Goal: Navigation & Orientation: Find specific page/section

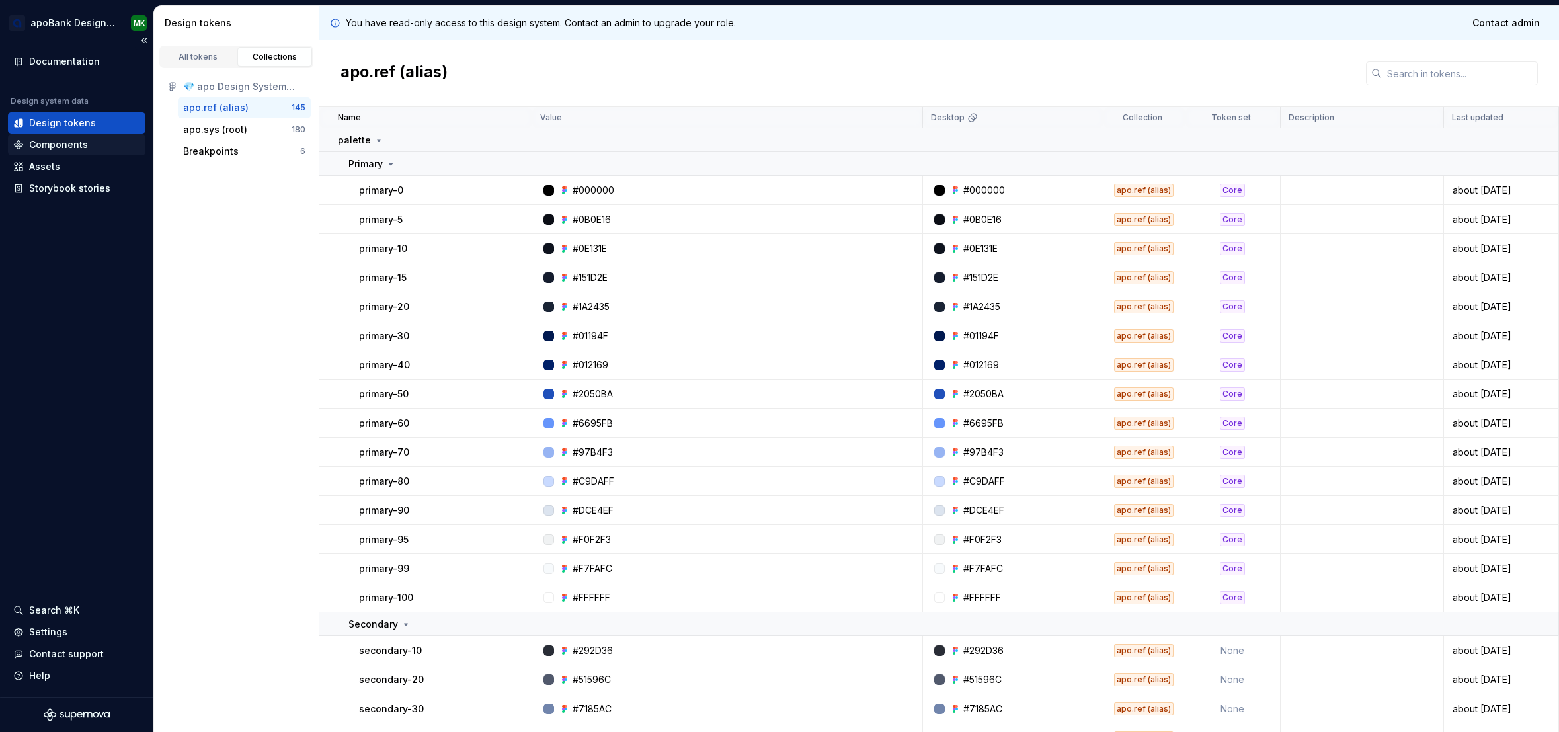
click at [89, 145] on div "Components" at bounding box center [76, 144] width 127 height 13
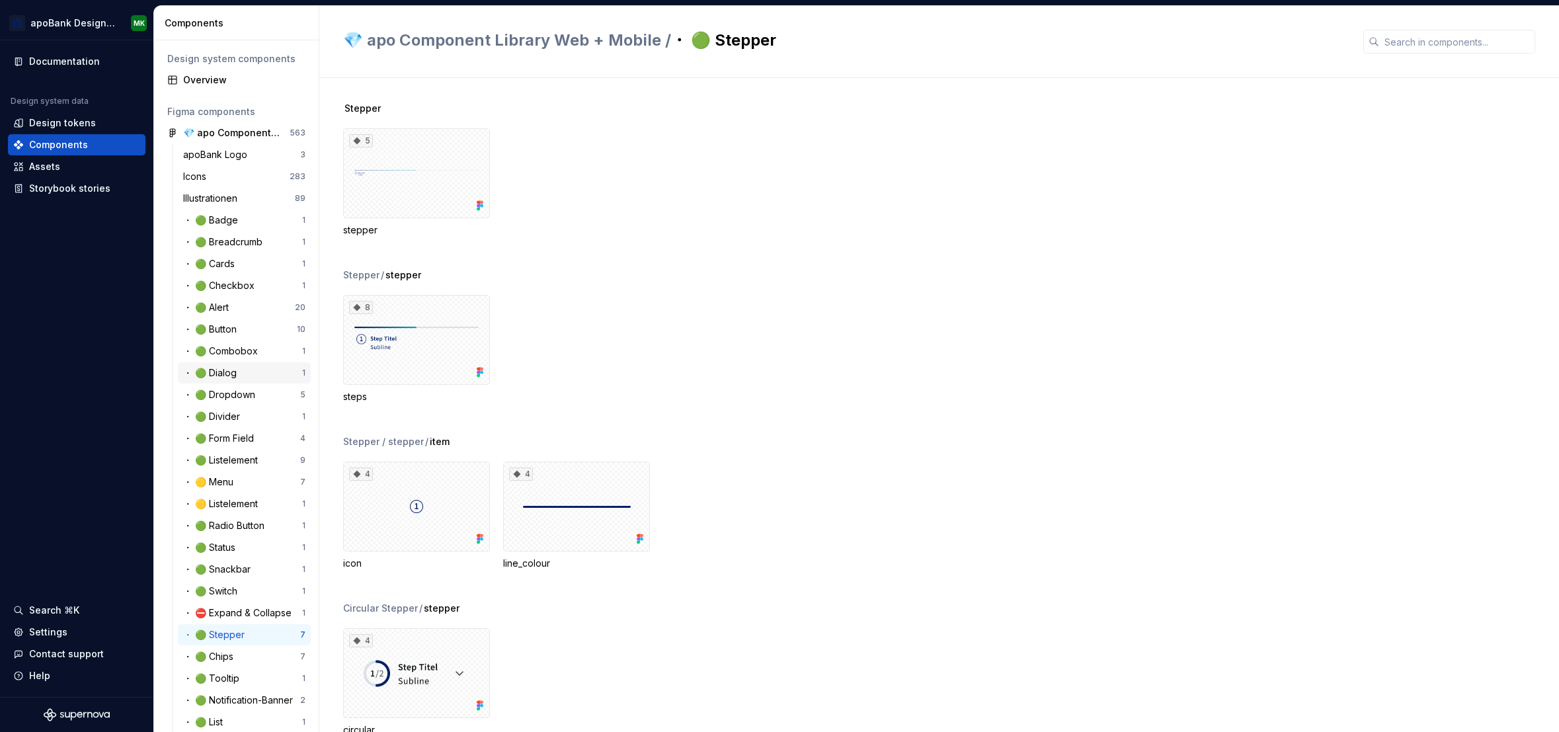
click at [244, 373] on div "・ 🟢 Dialog" at bounding box center [242, 372] width 119 height 13
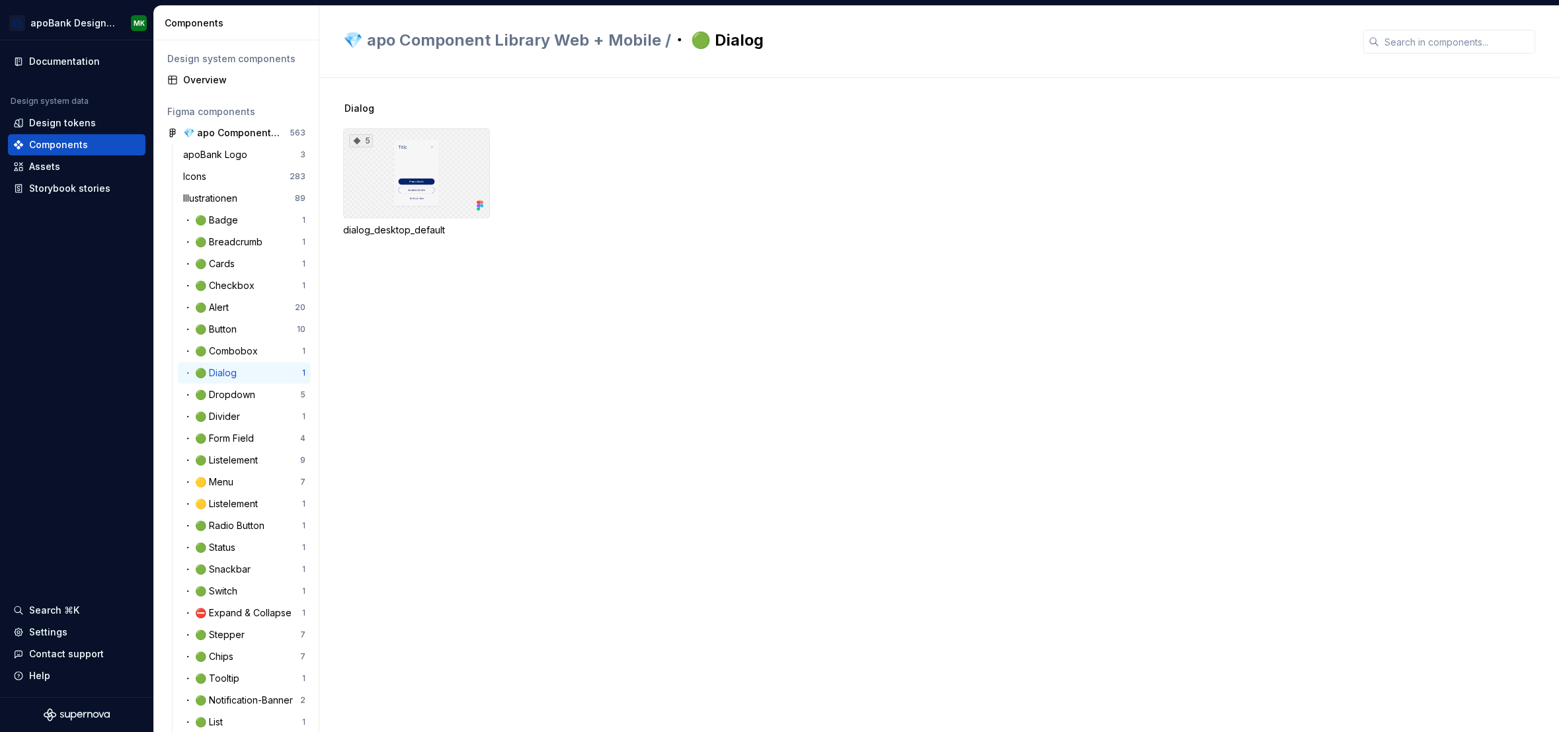
click at [459, 160] on div "5" at bounding box center [416, 173] width 147 height 90
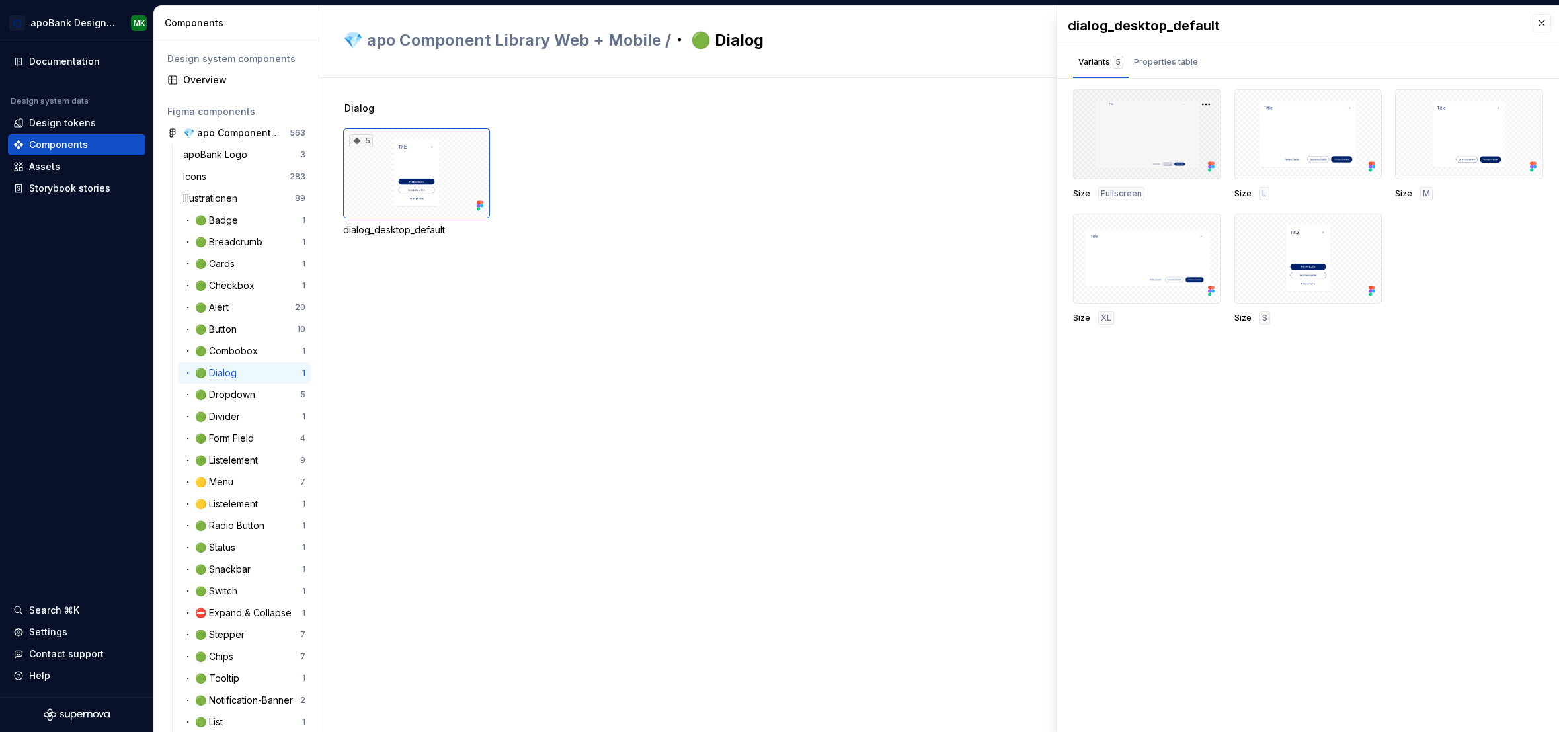
click at [1116, 133] on div at bounding box center [1147, 134] width 148 height 90
click at [1077, 283] on div at bounding box center [1147, 258] width 148 height 90
click at [1182, 301] on div at bounding box center [1147, 258] width 148 height 90
click at [1193, 235] on div at bounding box center [1147, 258] width 148 height 90
click at [1209, 229] on button "button" at bounding box center [1205, 228] width 19 height 19
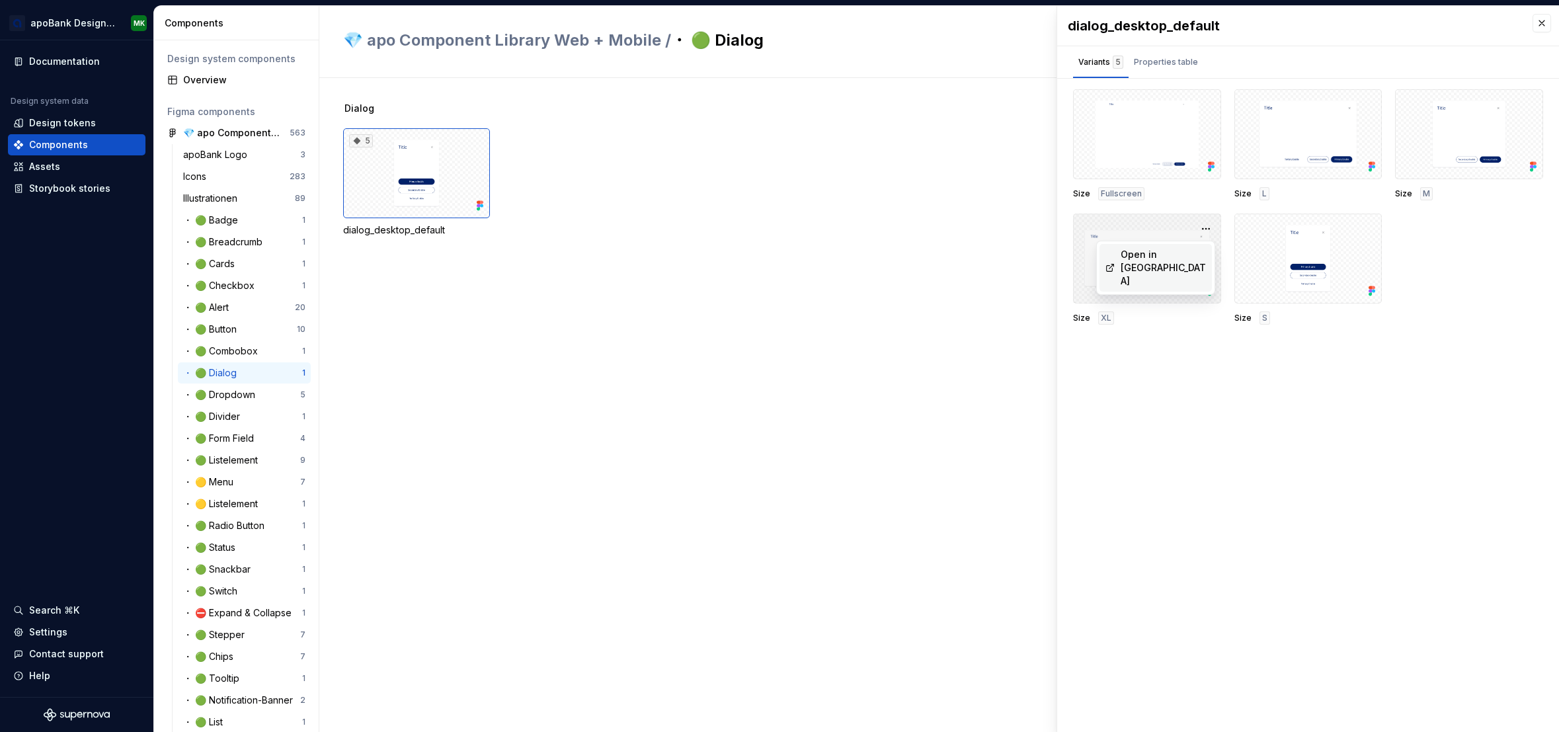
click at [1153, 215] on div at bounding box center [1147, 258] width 148 height 90
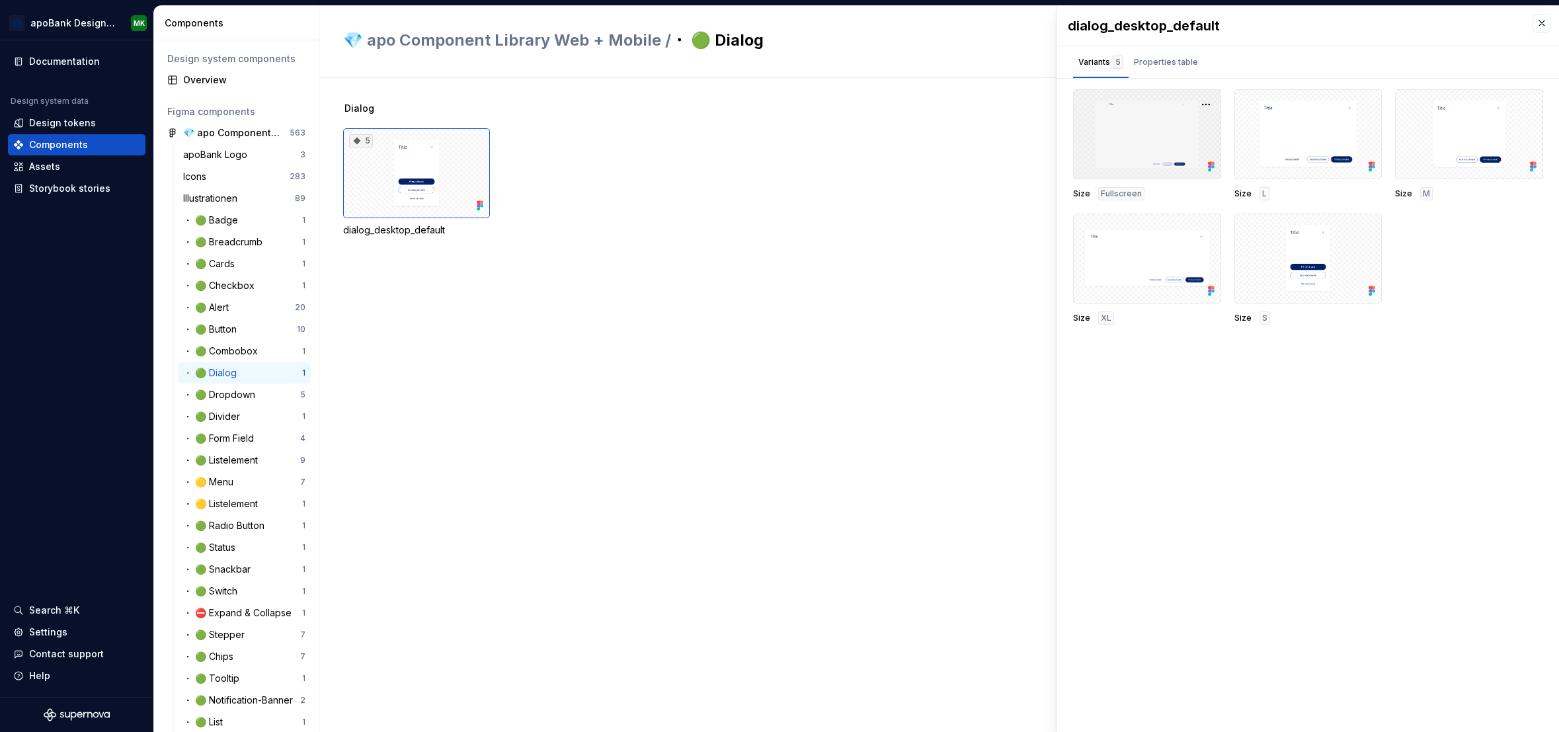
click at [1159, 140] on div at bounding box center [1147, 134] width 148 height 90
click at [1331, 112] on div at bounding box center [1308, 134] width 148 height 90
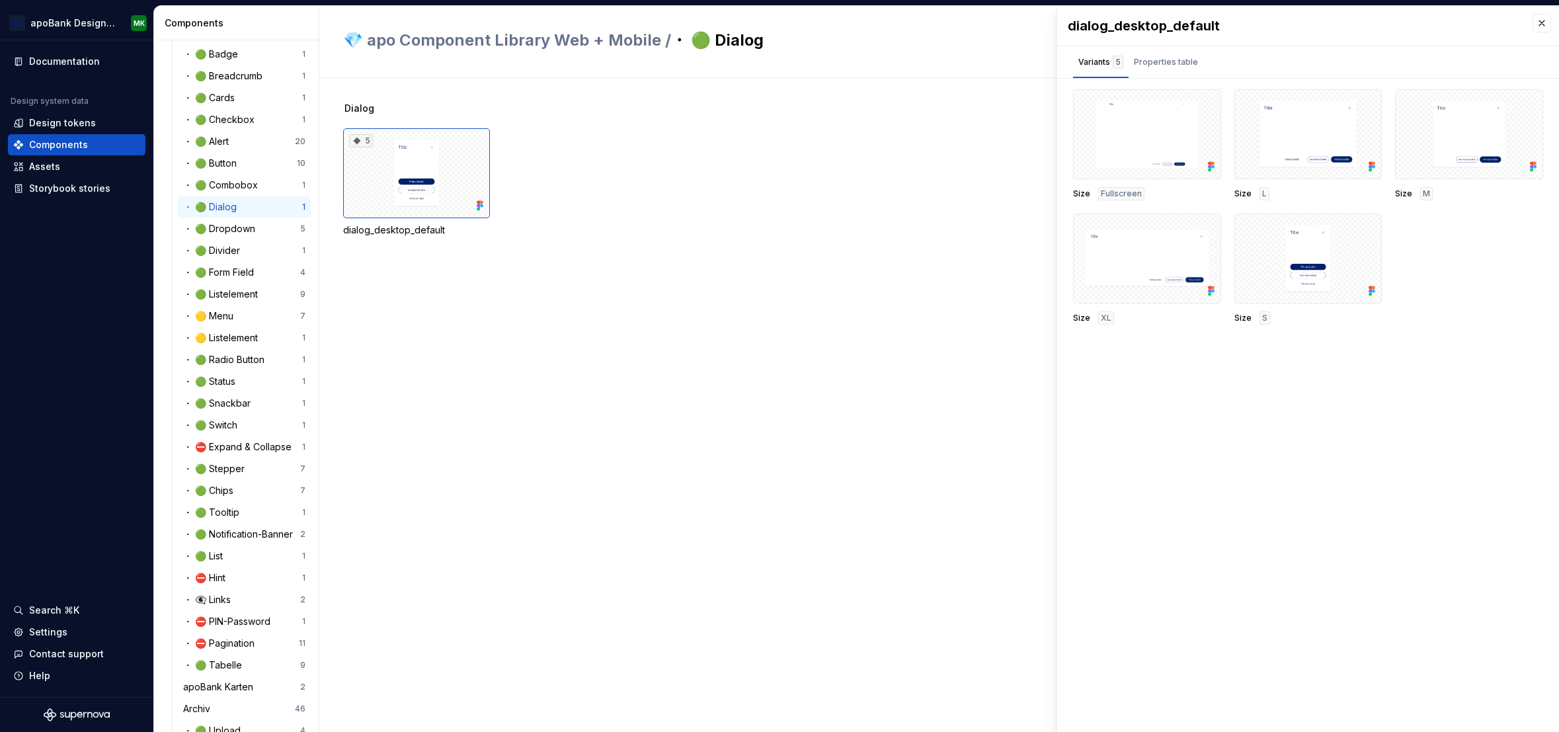
scroll to position [169, 0]
